Goal: Information Seeking & Learning: Learn about a topic

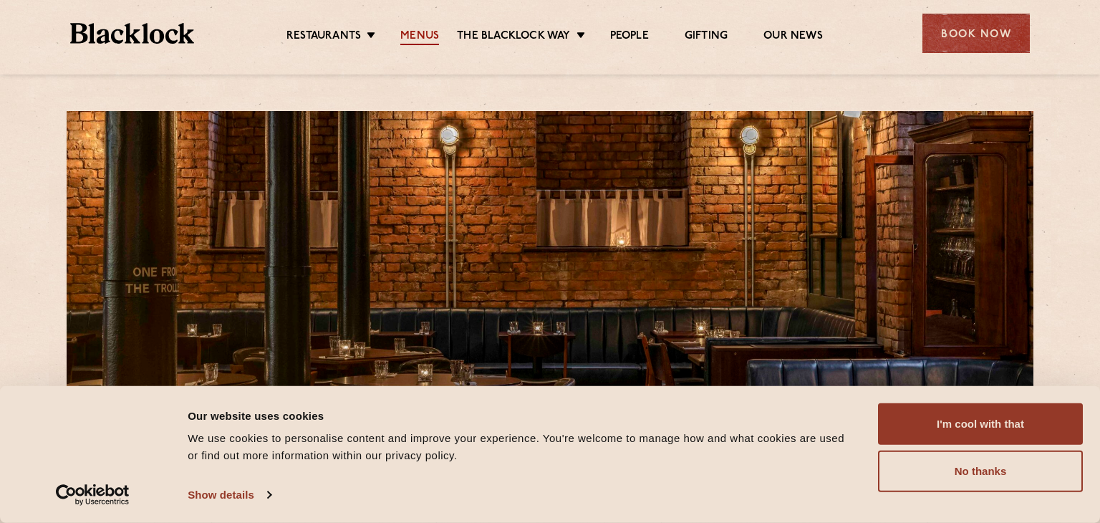
click at [432, 31] on link "Menus" at bounding box center [419, 37] width 39 height 16
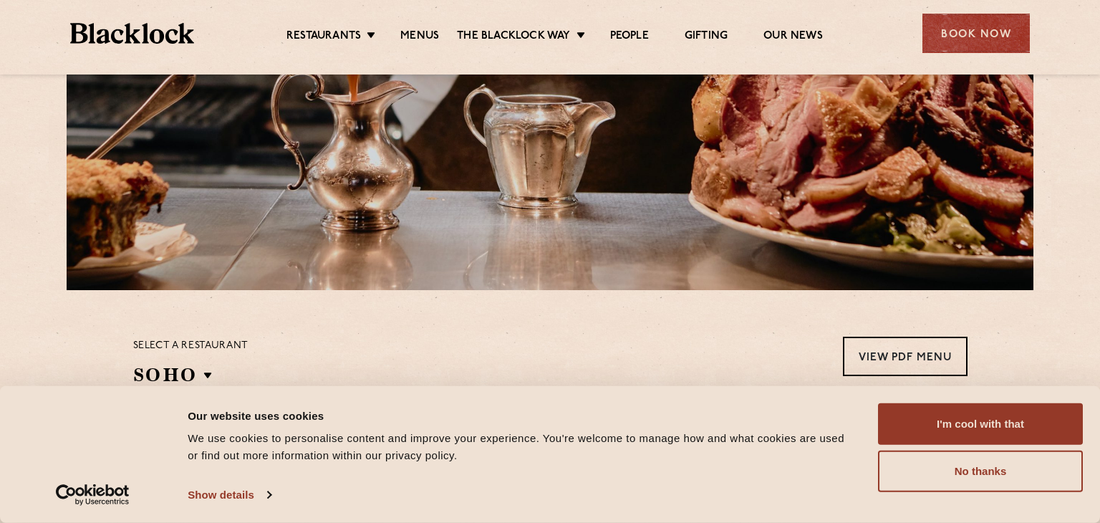
scroll to position [507, 0]
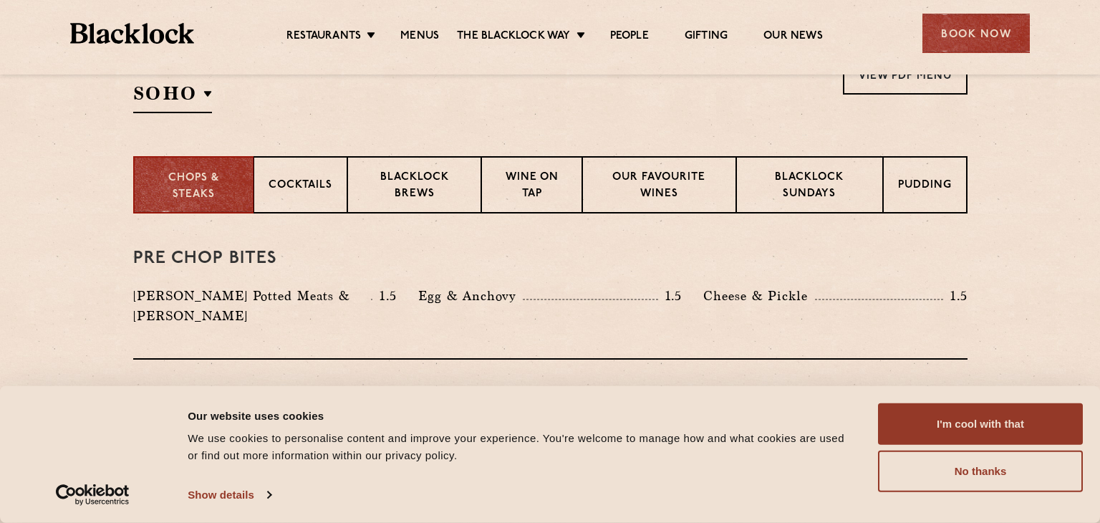
drag, startPoint x: 961, startPoint y: 420, endPoint x: 821, endPoint y: 343, distance: 160.0
click at [962, 420] on button "I'm cool with that" at bounding box center [980, 424] width 205 height 42
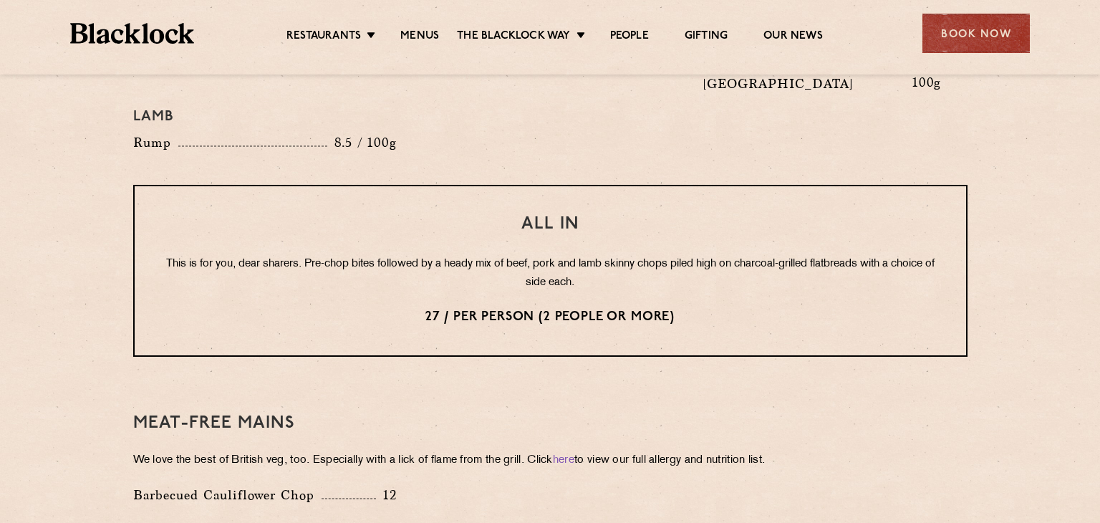
scroll to position [1387, 0]
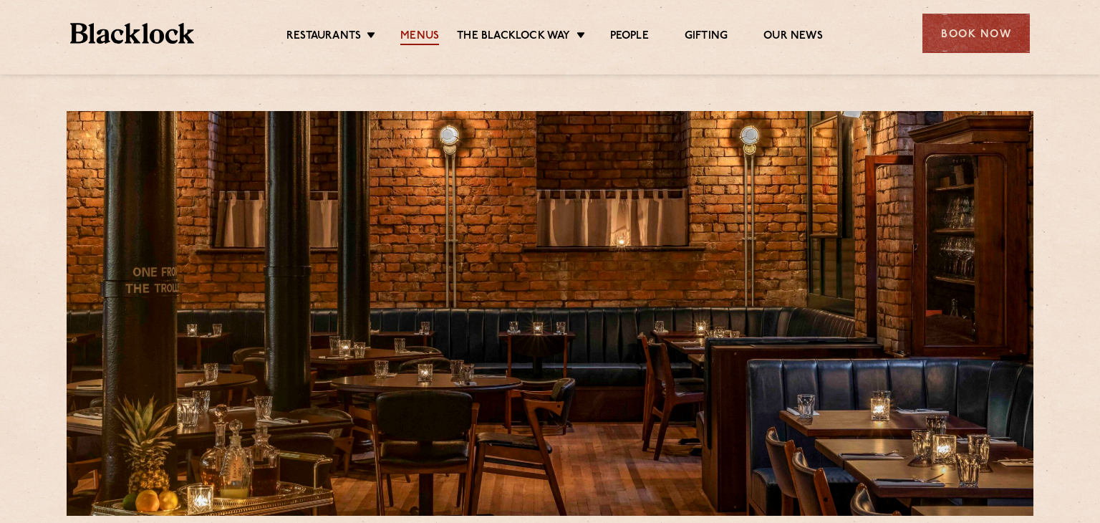
click at [423, 39] on link "Menus" at bounding box center [419, 37] width 39 height 16
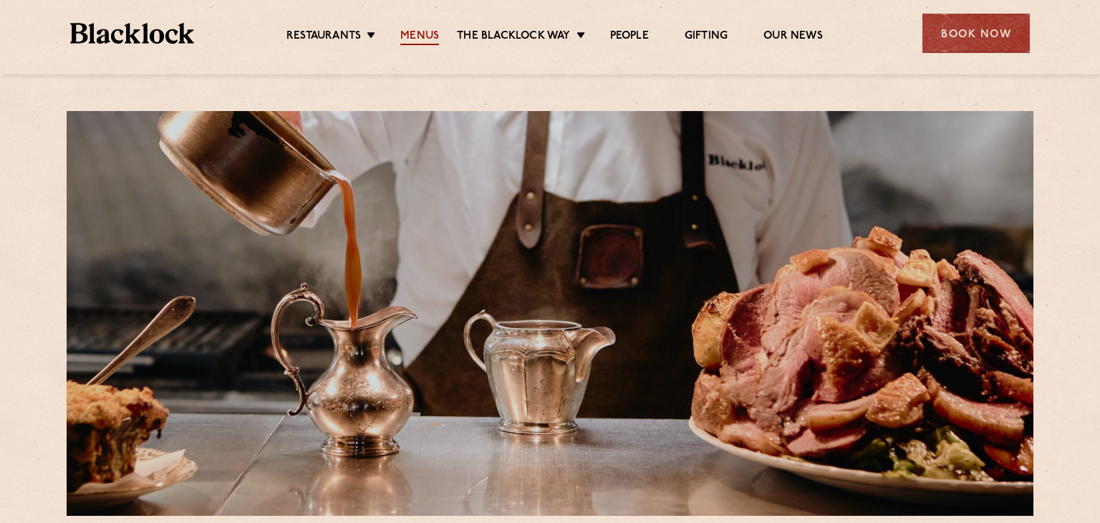
click at [421, 36] on link "Menus" at bounding box center [419, 37] width 39 height 16
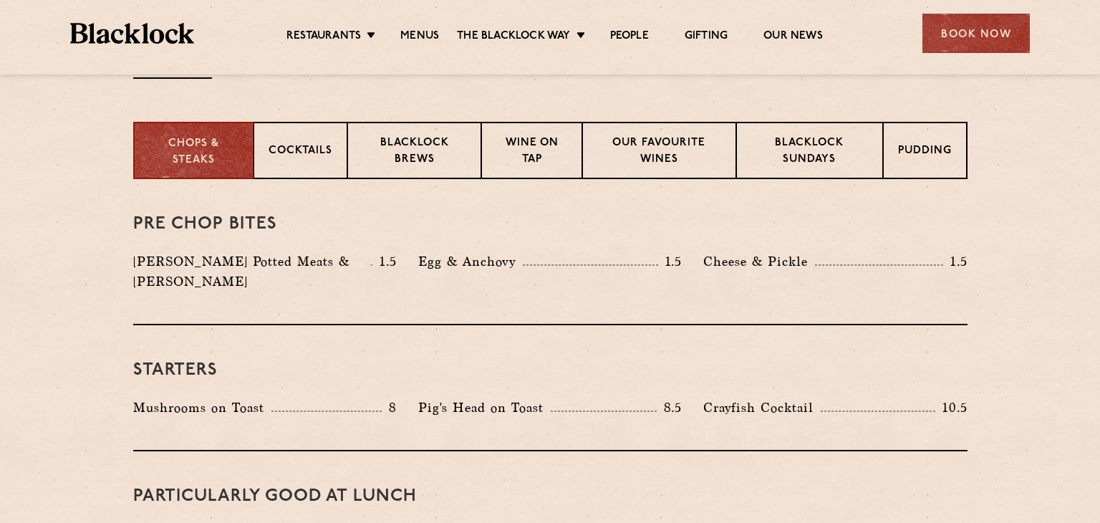
scroll to position [581, 0]
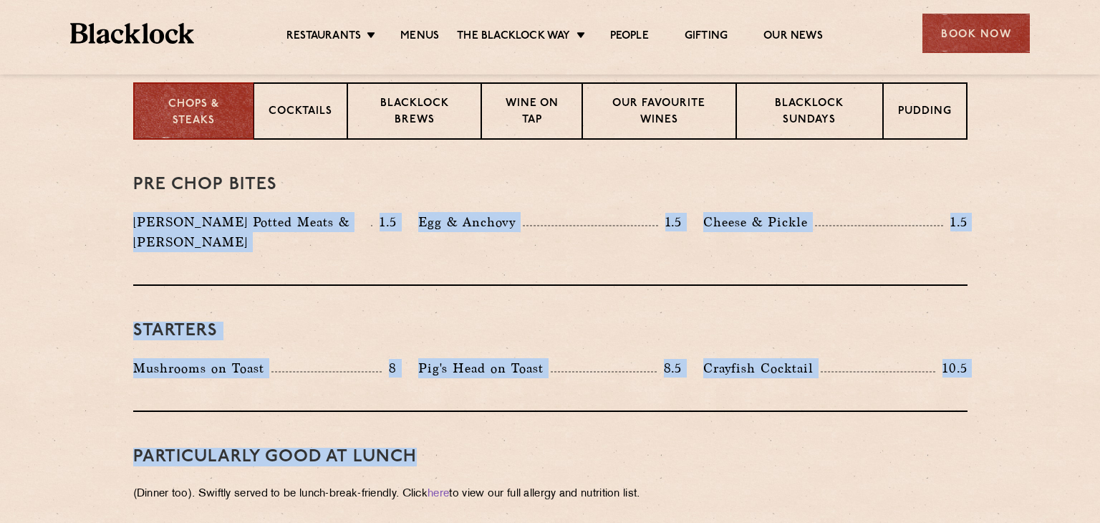
drag, startPoint x: 242, startPoint y: 249, endPoint x: 889, endPoint y: 411, distance: 666.7
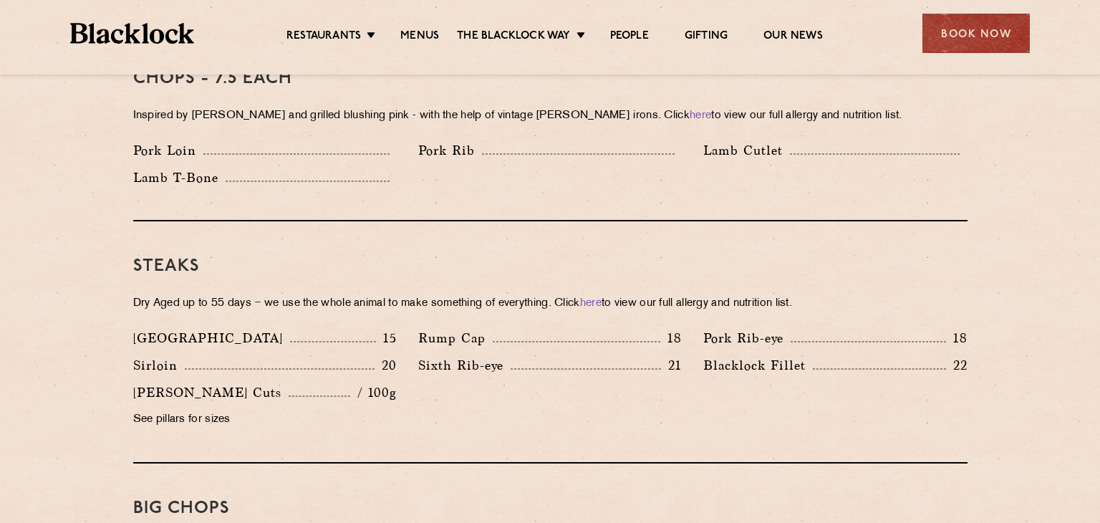
scroll to position [1200, 0]
